Goal: Transaction & Acquisition: Purchase product/service

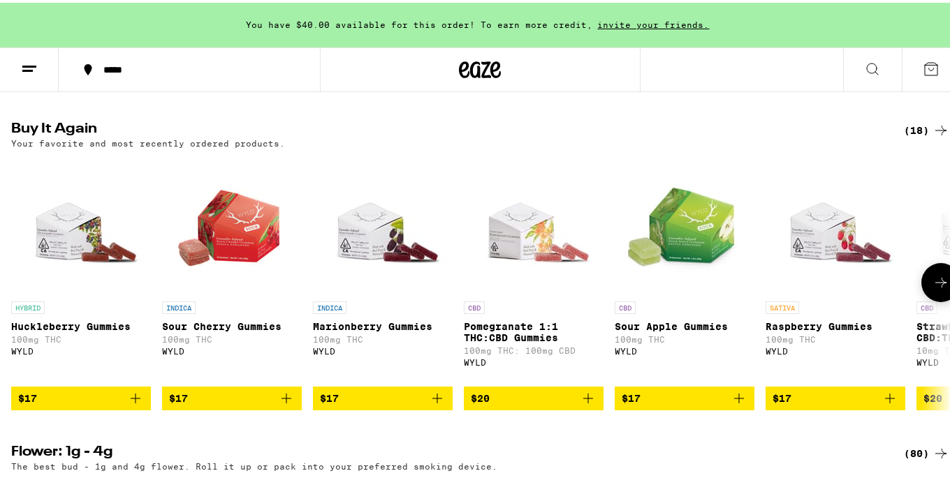
scroll to position [1084, 0]
